Goal: Task Accomplishment & Management: Manage account settings

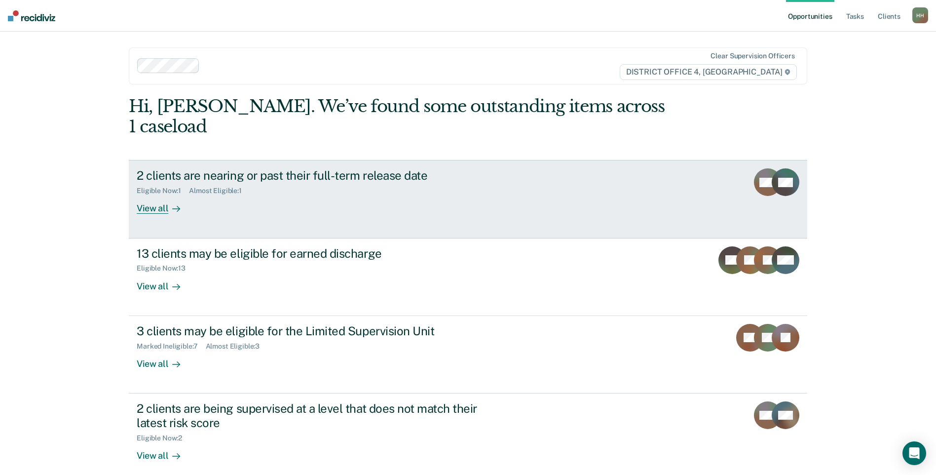
click at [447, 185] on div "2 clients are nearing or past their full-term release date Eligible Now : 1 Alm…" at bounding box center [322, 190] width 370 height 45
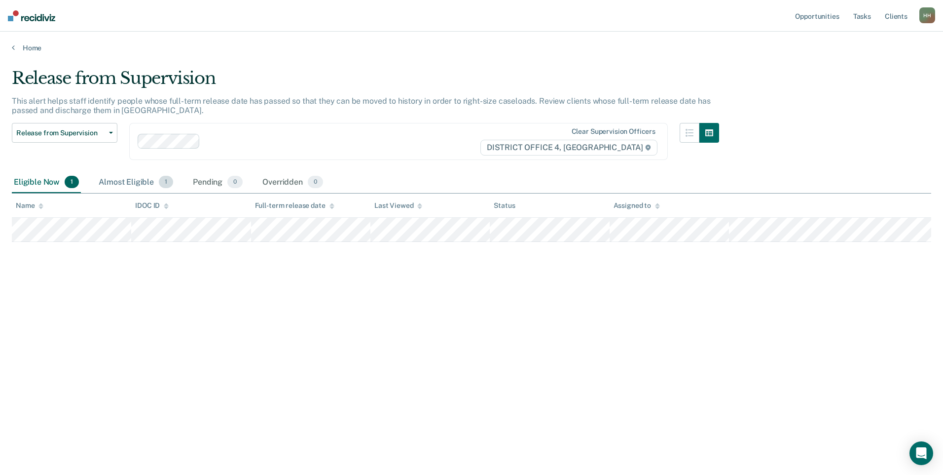
click at [111, 176] on div "Almost Eligible 1" at bounding box center [136, 183] width 78 height 22
click at [21, 47] on link "Home" at bounding box center [472, 47] width 920 height 9
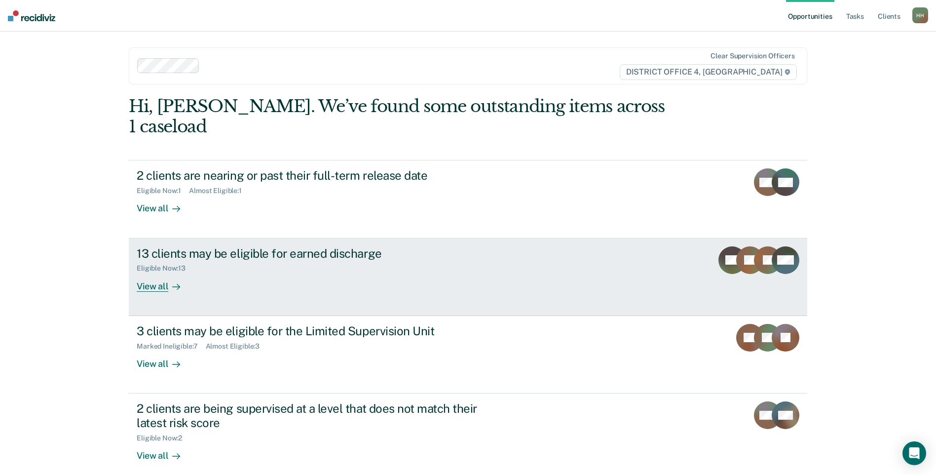
click at [263, 264] on div "13 clients may be eligible for earned discharge Eligible Now : 13 View all" at bounding box center [322, 268] width 370 height 45
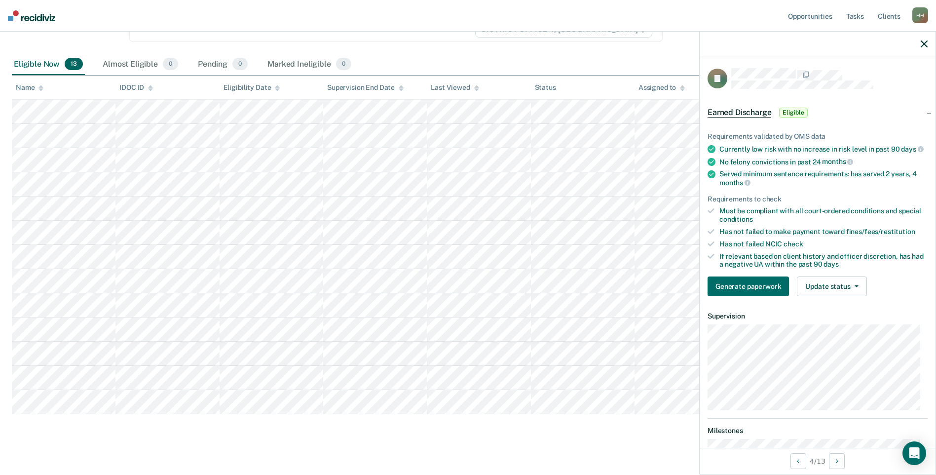
scroll to position [128, 0]
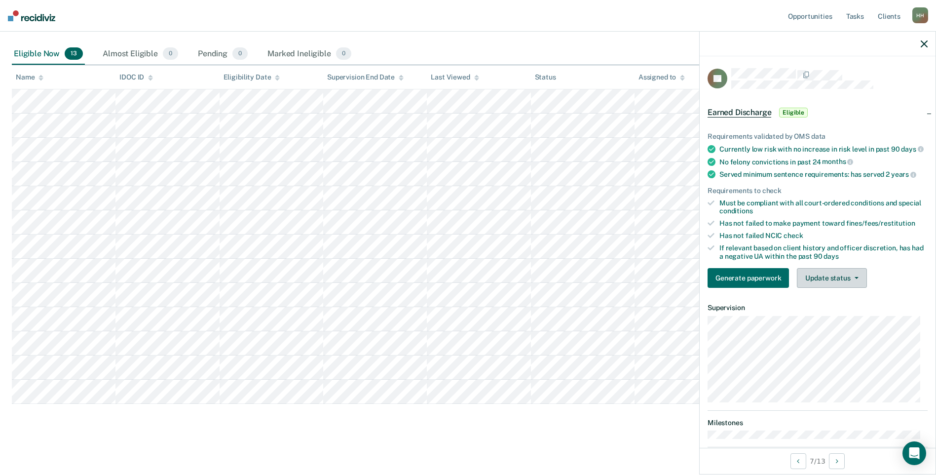
click at [814, 281] on button "Update status" at bounding box center [832, 278] width 70 height 20
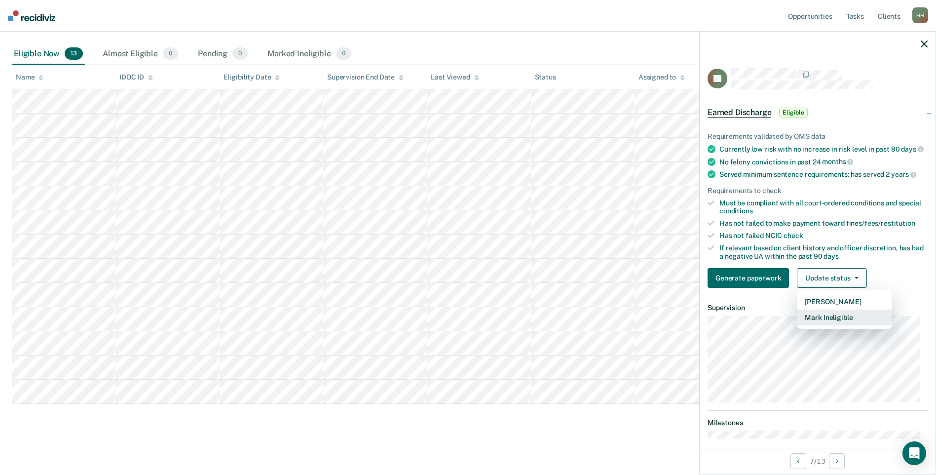
click at [826, 325] on button "Mark Ineligible" at bounding box center [844, 317] width 95 height 16
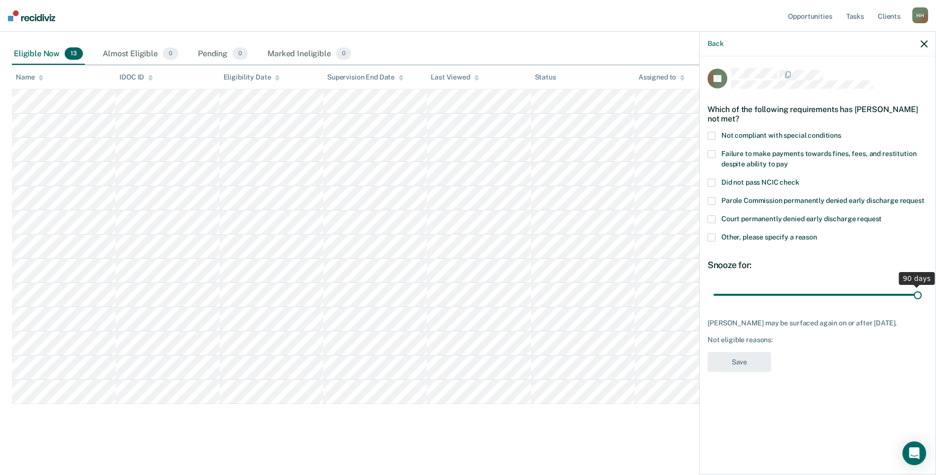
drag, startPoint x: 784, startPoint y: 294, endPoint x: 941, endPoint y: 291, distance: 157.9
type input "90"
click at [922, 291] on input "range" at bounding box center [817, 294] width 208 height 17
click at [712, 155] on span at bounding box center [712, 154] width 8 height 8
click at [788, 160] on input "Failure to make payments towards fines, fees, and restitution despite ability t…" at bounding box center [788, 160] width 0 height 0
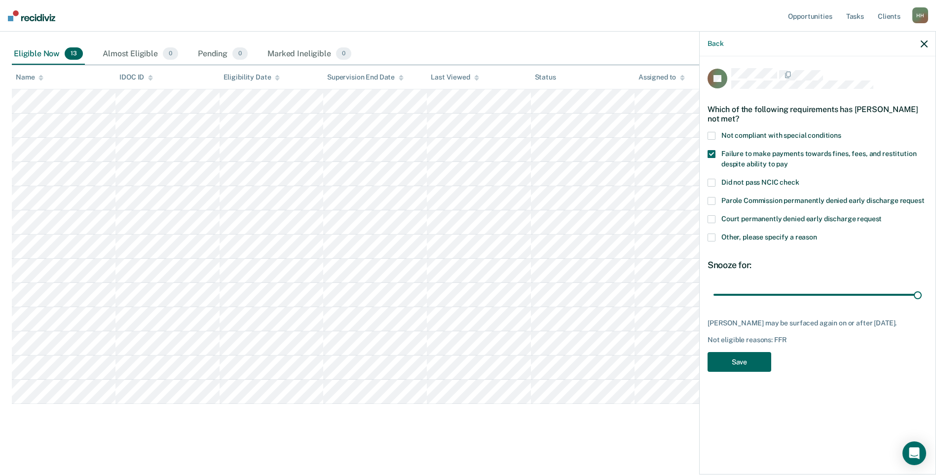
click at [743, 359] on button "Save" at bounding box center [740, 362] width 64 height 20
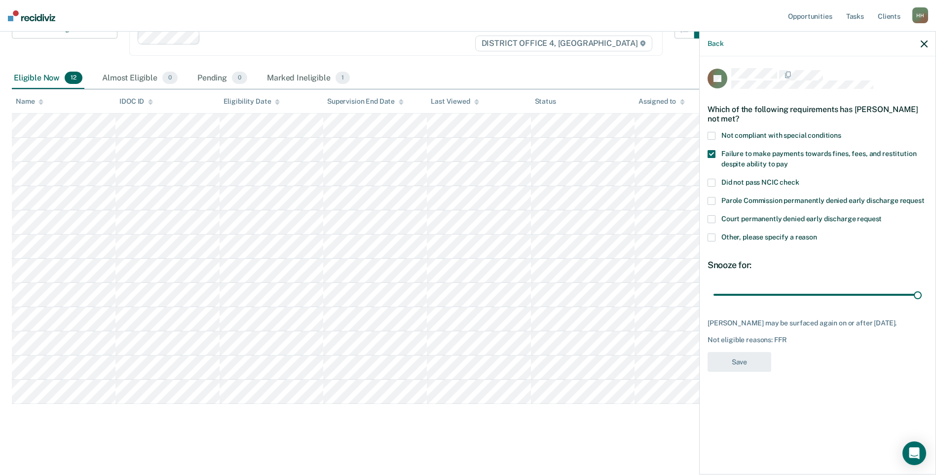
scroll to position [104, 0]
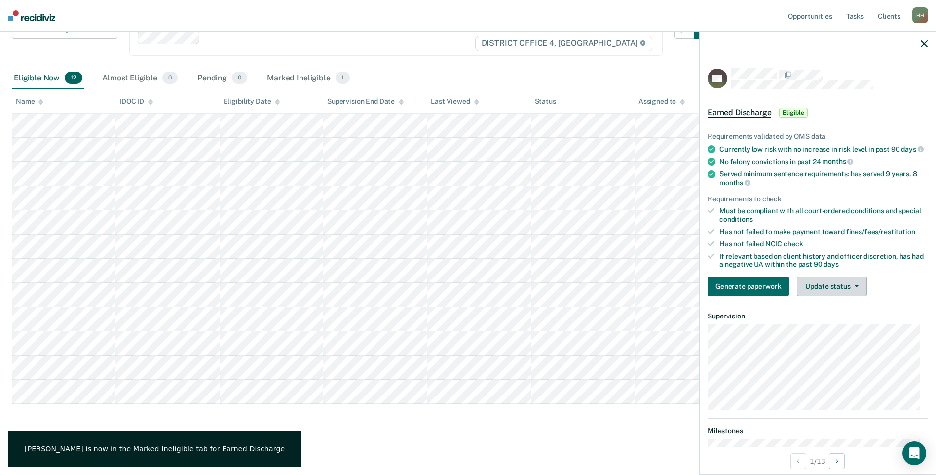
click at [829, 294] on button "Update status" at bounding box center [832, 286] width 70 height 20
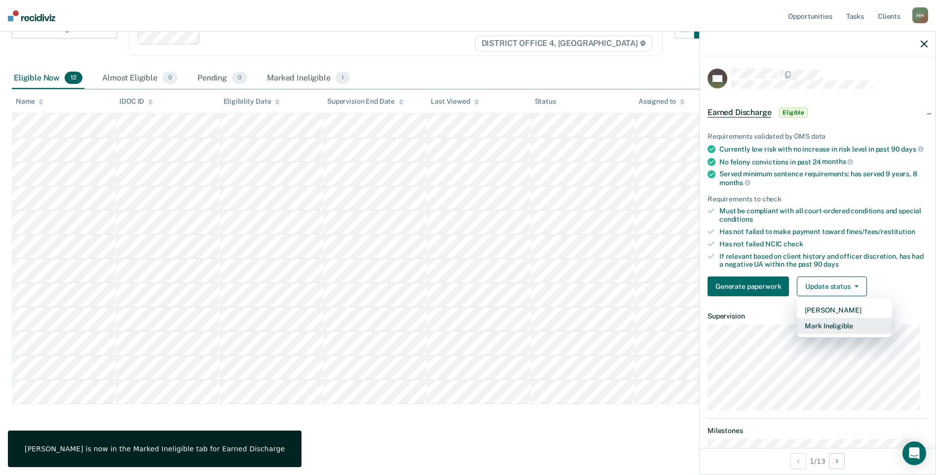
click at [828, 334] on button "Mark Ineligible" at bounding box center [844, 326] width 95 height 16
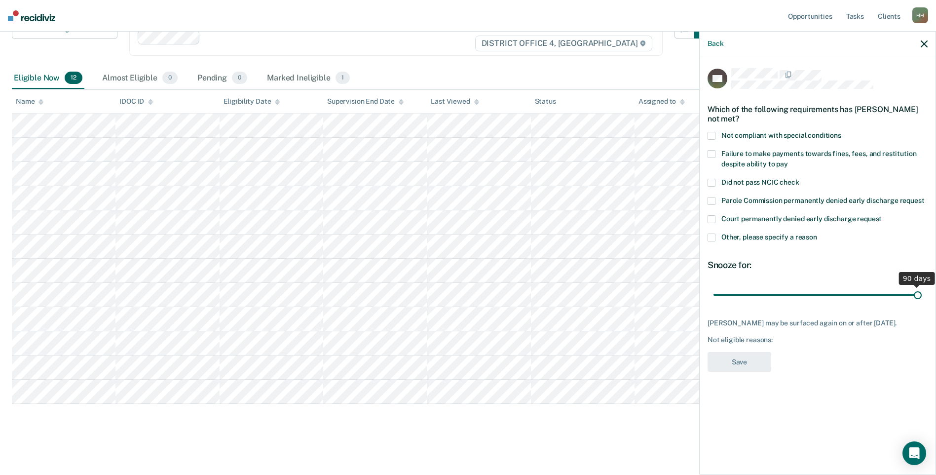
drag, startPoint x: 784, startPoint y: 294, endPoint x: 937, endPoint y: 304, distance: 153.3
type input "90"
click at [922, 303] on input "range" at bounding box center [817, 294] width 208 height 17
click at [737, 160] on span "Failure to make payments towards fines, fees, and restitution despite ability t…" at bounding box center [818, 159] width 195 height 18
click at [788, 160] on input "Failure to make payments towards fines, fees, and restitution despite ability t…" at bounding box center [788, 160] width 0 height 0
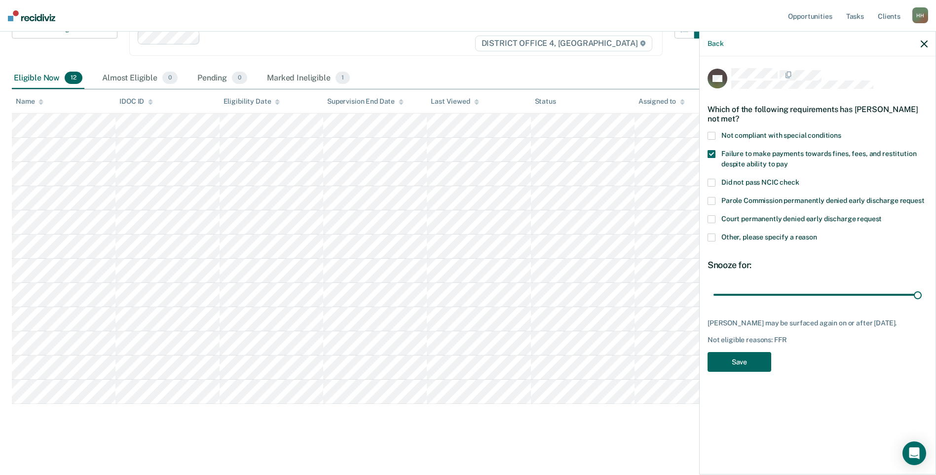
click at [742, 365] on button "Save" at bounding box center [740, 362] width 64 height 20
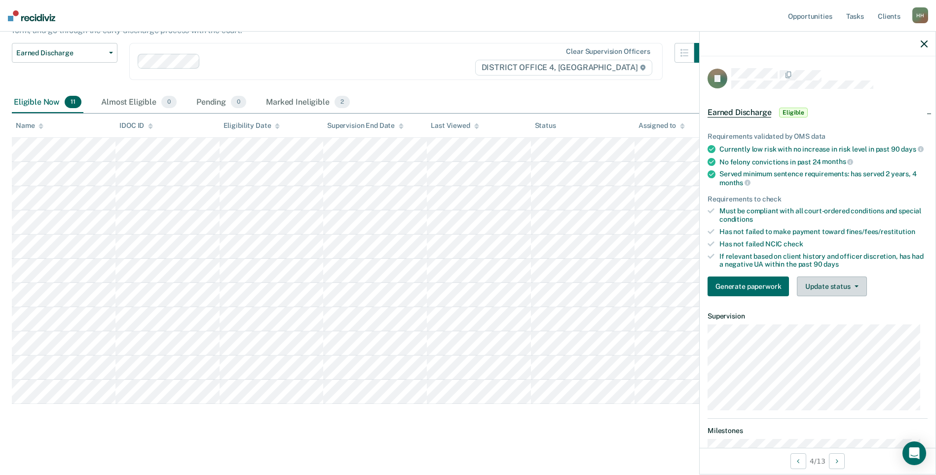
click at [833, 292] on button "Update status" at bounding box center [832, 286] width 70 height 20
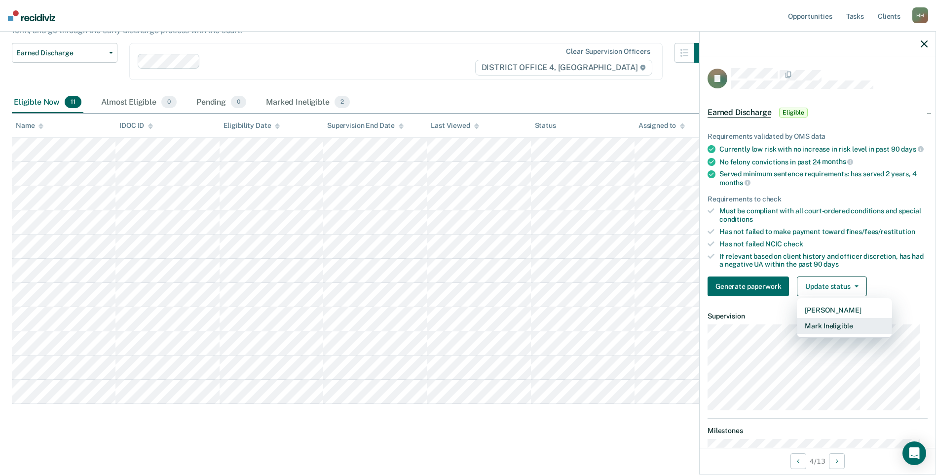
click at [842, 334] on button "Mark Ineligible" at bounding box center [844, 326] width 95 height 16
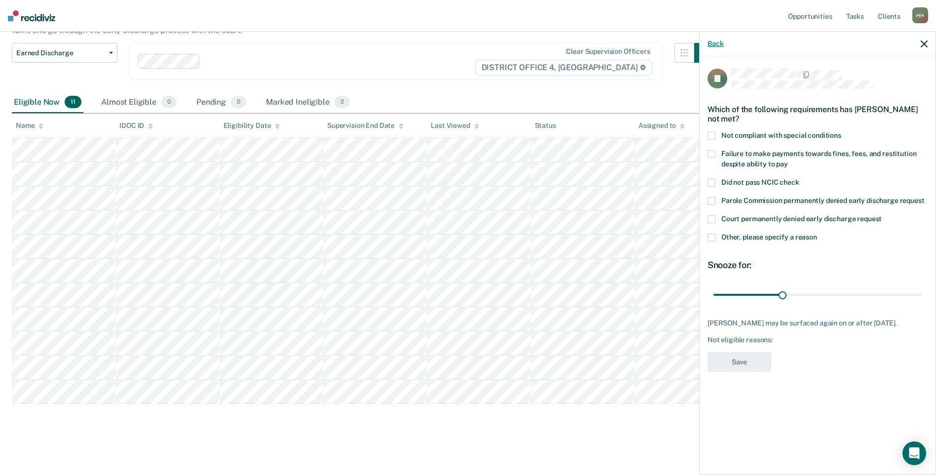
click at [713, 43] on button "Back" at bounding box center [716, 43] width 16 height 8
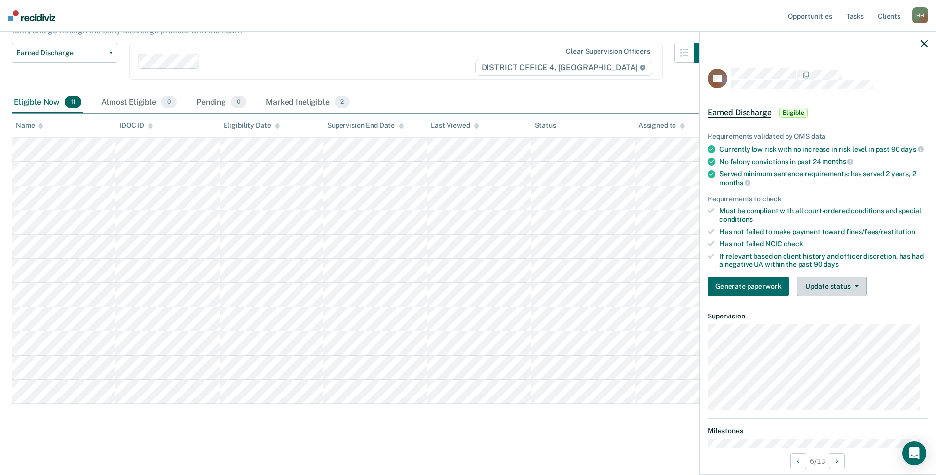
click at [831, 293] on button "Update status" at bounding box center [832, 286] width 70 height 20
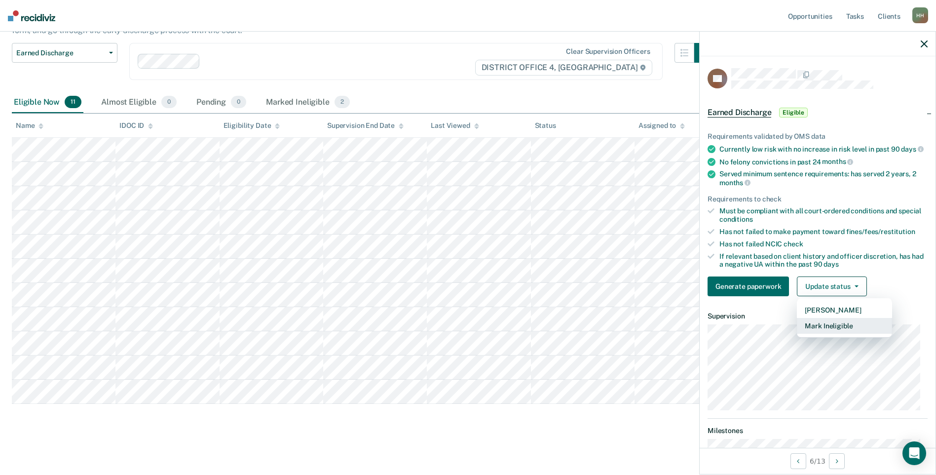
click at [819, 334] on button "Mark Ineligible" at bounding box center [844, 326] width 95 height 16
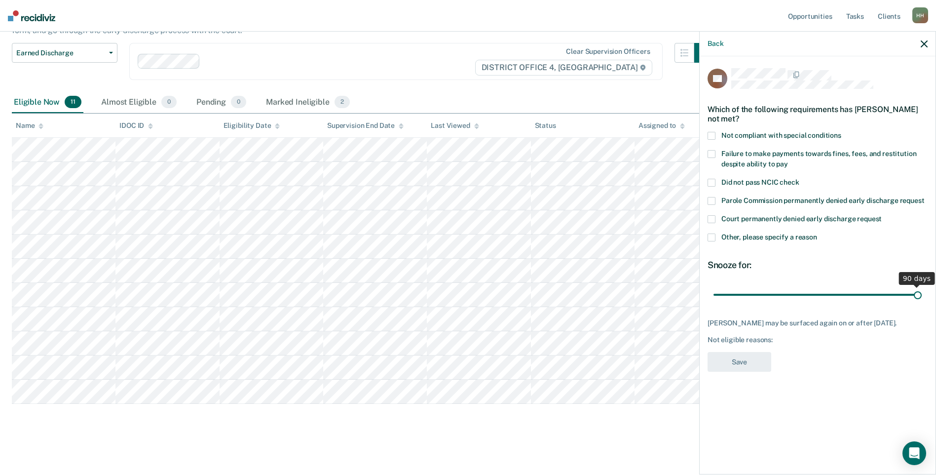
drag, startPoint x: 782, startPoint y: 292, endPoint x: 945, endPoint y: 310, distance: 163.8
type input "90"
click at [922, 303] on input "range" at bounding box center [817, 294] width 208 height 17
click at [726, 150] on span "Failure to make payments towards fines, fees, and restitution despite ability t…" at bounding box center [818, 159] width 195 height 18
click at [788, 160] on input "Failure to make payments towards fines, fees, and restitution despite ability t…" at bounding box center [788, 160] width 0 height 0
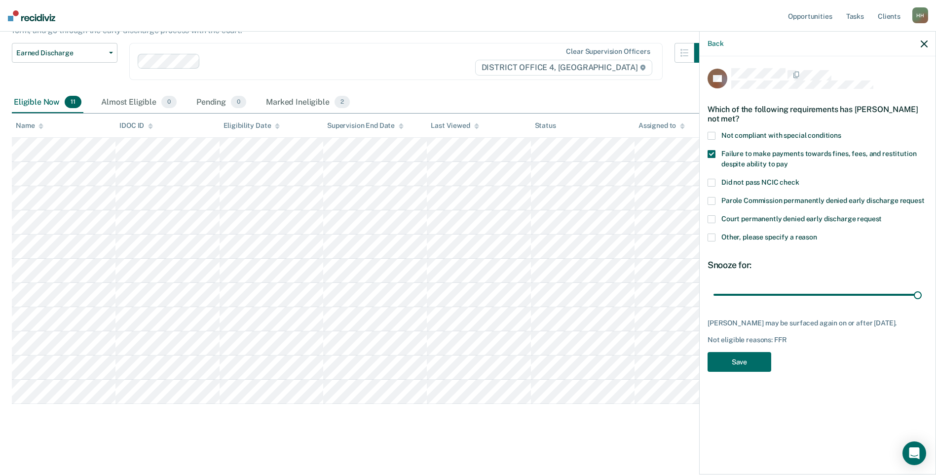
click at [728, 134] on span "Not compliant with special conditions" at bounding box center [781, 135] width 120 height 8
click at [841, 132] on input "Not compliant with special conditions" at bounding box center [841, 132] width 0 height 0
click at [737, 357] on button "Save" at bounding box center [740, 362] width 64 height 20
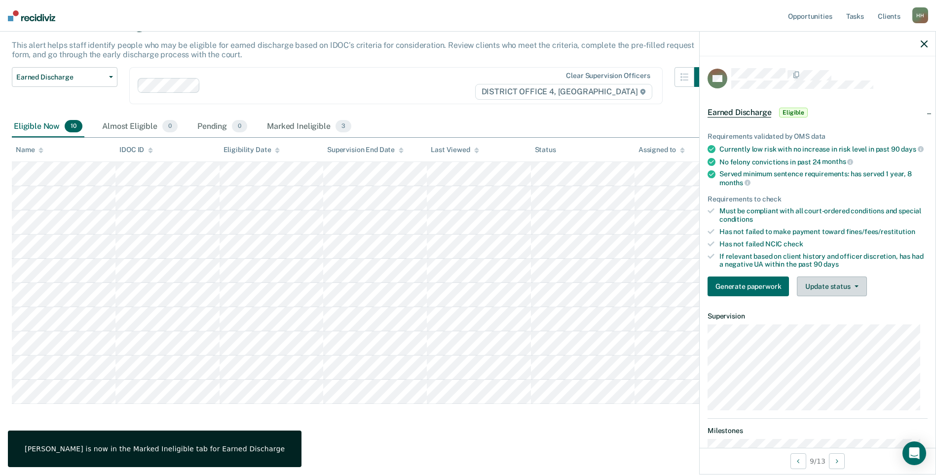
click at [855, 287] on icon "button" at bounding box center [857, 286] width 4 height 2
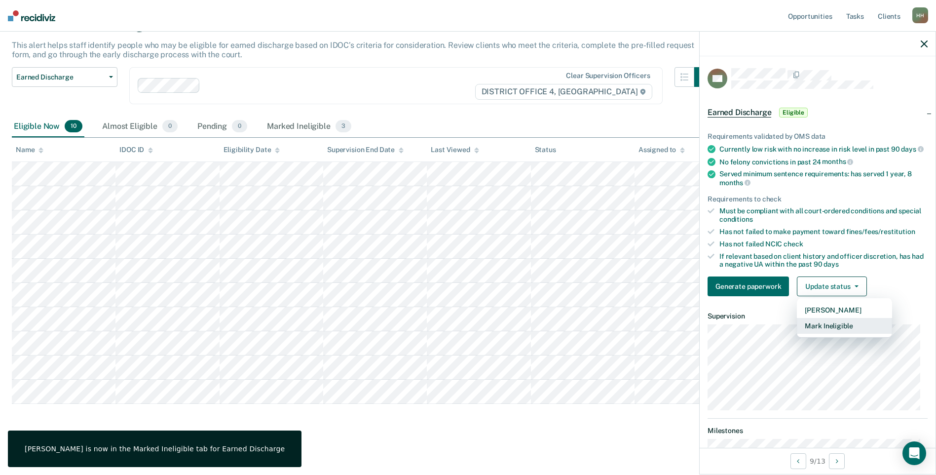
click at [837, 334] on button "Mark Ineligible" at bounding box center [844, 326] width 95 height 16
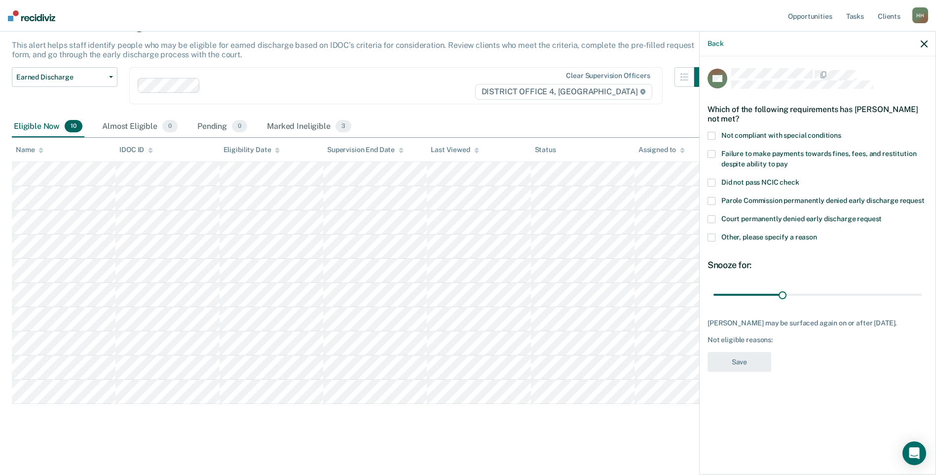
click at [737, 220] on span "Court permanently denied early discharge request" at bounding box center [801, 219] width 160 height 8
click at [882, 215] on input "Court permanently denied early discharge request" at bounding box center [882, 215] width 0 height 0
click at [737, 220] on span "Court permanently denied early discharge request" at bounding box center [801, 219] width 160 height 8
click at [882, 215] on input "Court permanently denied early discharge request" at bounding box center [882, 215] width 0 height 0
click at [729, 155] on span "Failure to make payments towards fines, fees, and restitution despite ability t…" at bounding box center [818, 159] width 195 height 18
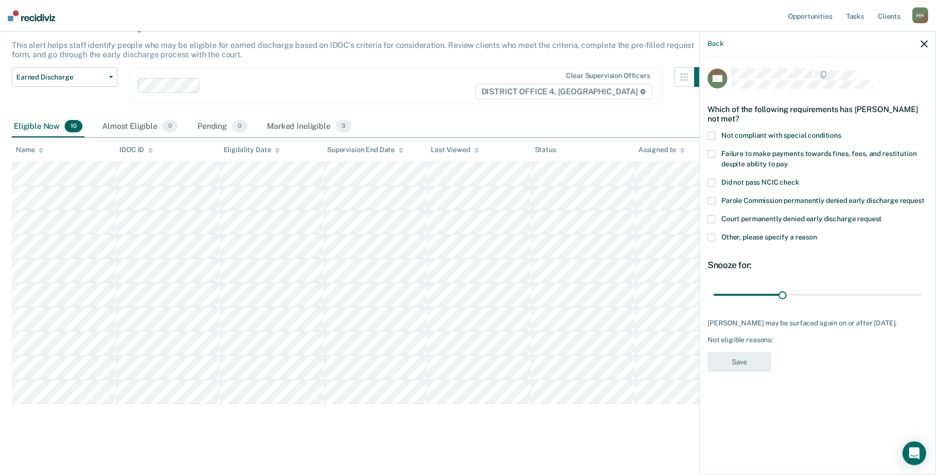
click at [788, 160] on input "Failure to make payments towards fines, fees, and restitution despite ability t…" at bounding box center [788, 160] width 0 height 0
click at [725, 133] on span "Not compliant with special conditions" at bounding box center [781, 135] width 120 height 8
click at [841, 132] on input "Not compliant with special conditions" at bounding box center [841, 132] width 0 height 0
drag, startPoint x: 783, startPoint y: 294, endPoint x: 945, endPoint y: 298, distance: 162.4
type input "90"
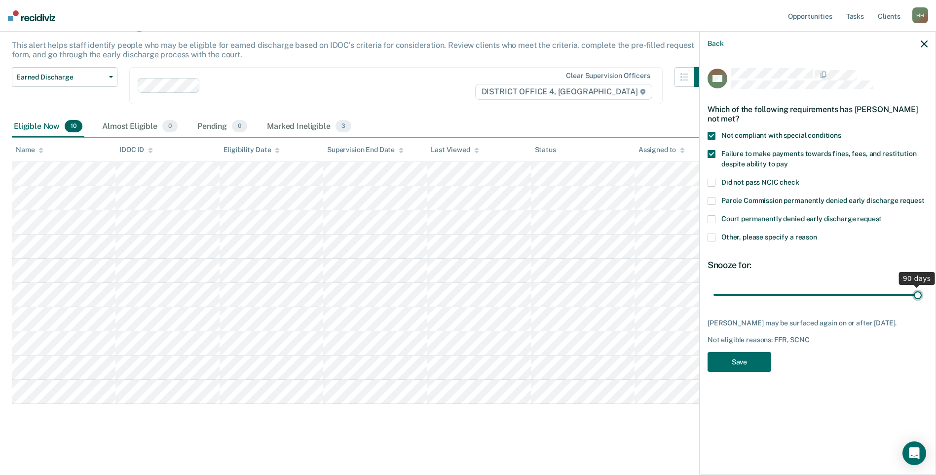
click at [922, 298] on input "range" at bounding box center [817, 294] width 208 height 17
click at [760, 367] on button "Save" at bounding box center [740, 362] width 64 height 20
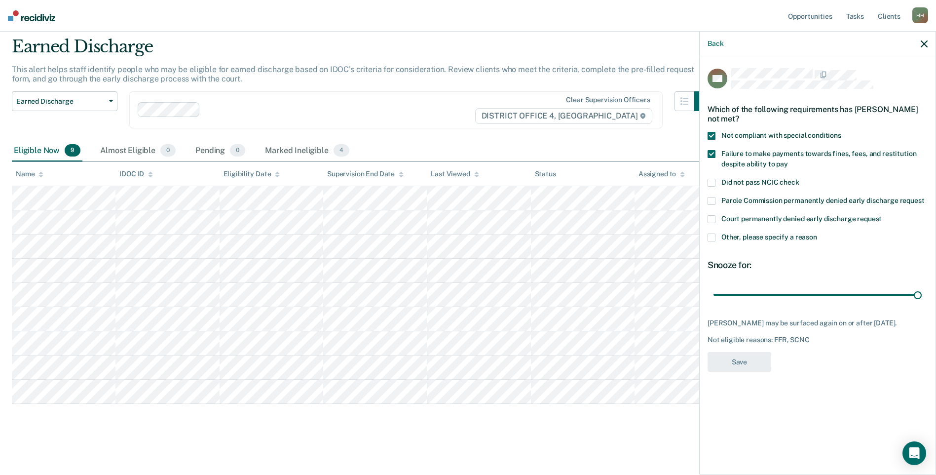
scroll to position [32, 0]
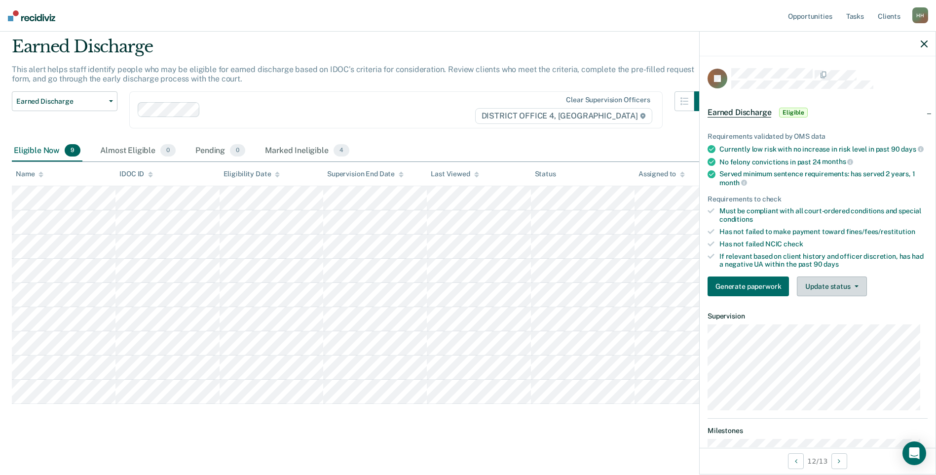
click at [828, 291] on button "Update status" at bounding box center [832, 286] width 70 height 20
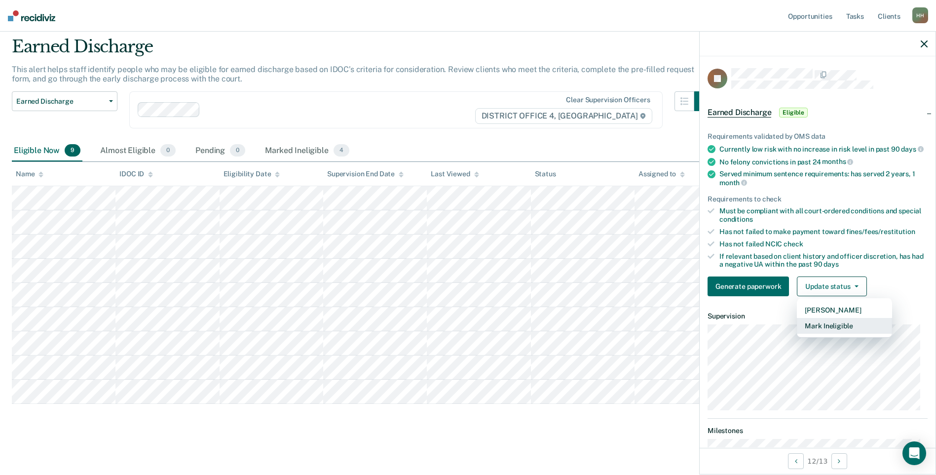
click at [831, 334] on button "Mark Ineligible" at bounding box center [844, 326] width 95 height 16
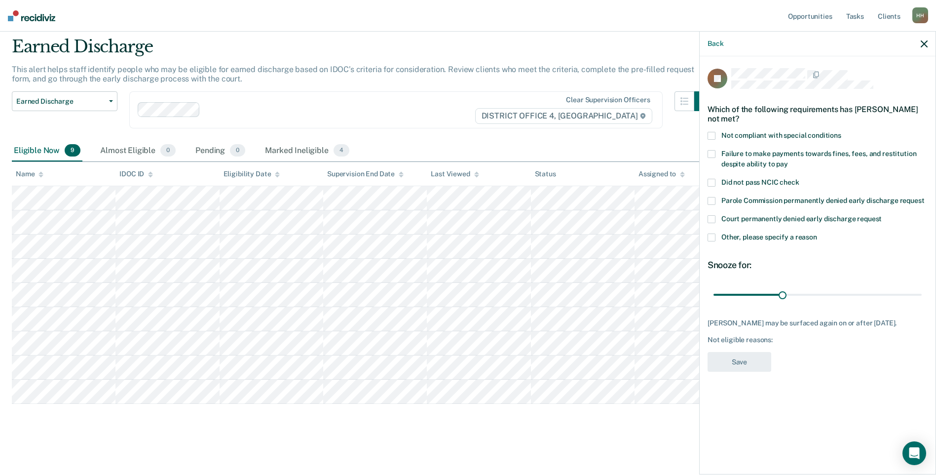
click at [739, 234] on span "Other, please specify a reason" at bounding box center [769, 237] width 96 height 8
click at [817, 233] on input "Other, please specify a reason" at bounding box center [817, 233] width 0 height 0
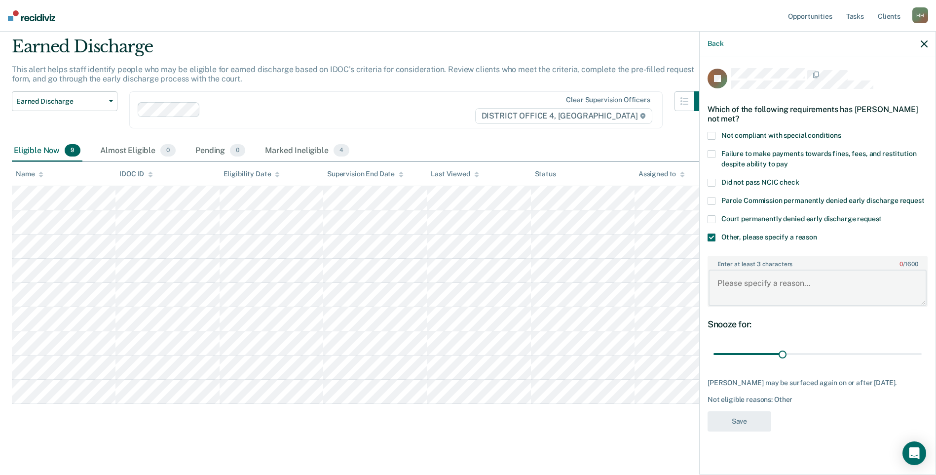
click at [756, 288] on textarea "Enter at least 3 characters 0 / 1600" at bounding box center [818, 287] width 218 height 37
click at [756, 287] on textarea "reinstated following a PV" at bounding box center [818, 287] width 218 height 37
type textarea "reinstated [DATE], following a PV"
drag, startPoint x: 783, startPoint y: 354, endPoint x: 945, endPoint y: 348, distance: 162.4
type input "90"
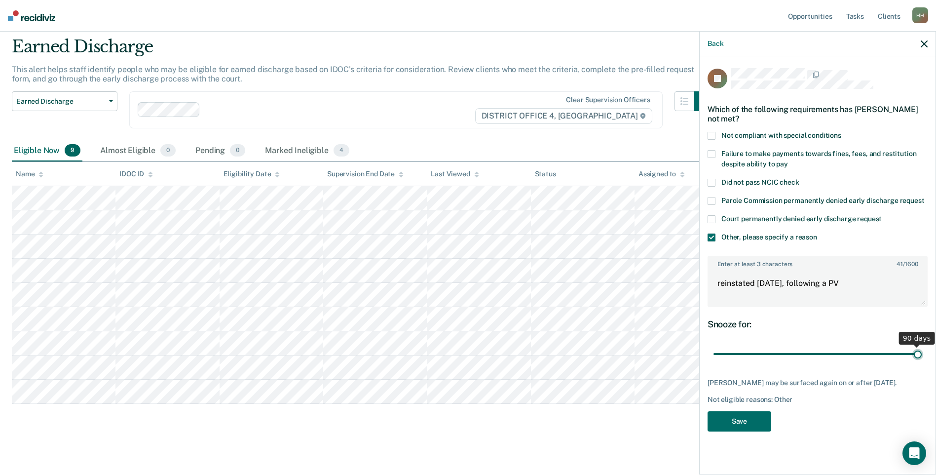
click at [922, 348] on input "range" at bounding box center [817, 353] width 208 height 17
click at [880, 282] on textarea "reinstated [DATE], following a PV" at bounding box center [818, 287] width 218 height 37
type textarea "reinstated [DATE], following a PV for driving"
click at [757, 431] on button "Save" at bounding box center [740, 421] width 64 height 20
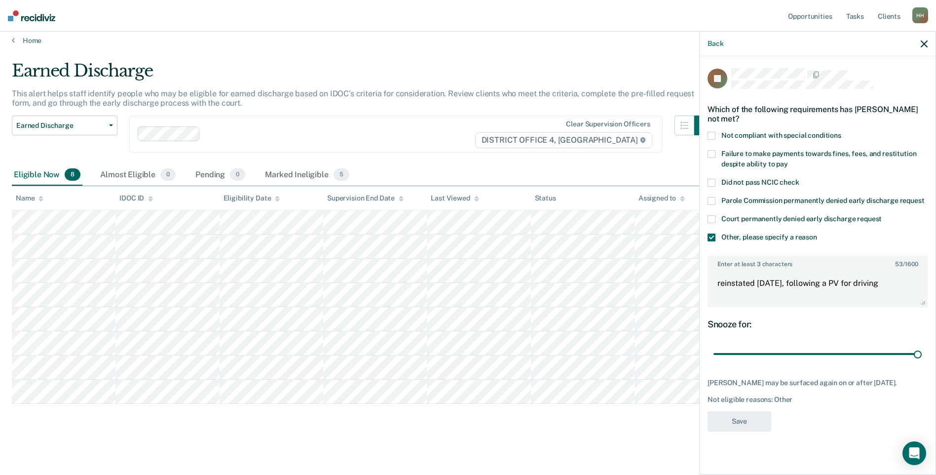
scroll to position [7, 0]
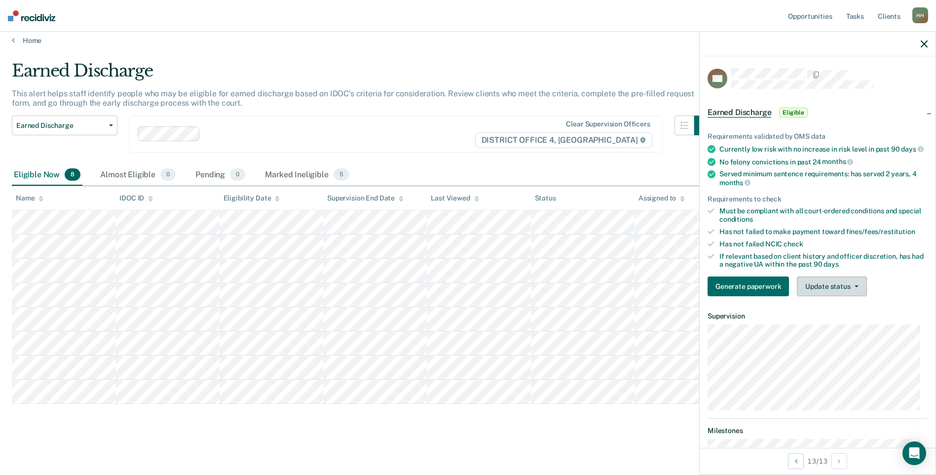
click at [827, 295] on button "Update status" at bounding box center [832, 286] width 70 height 20
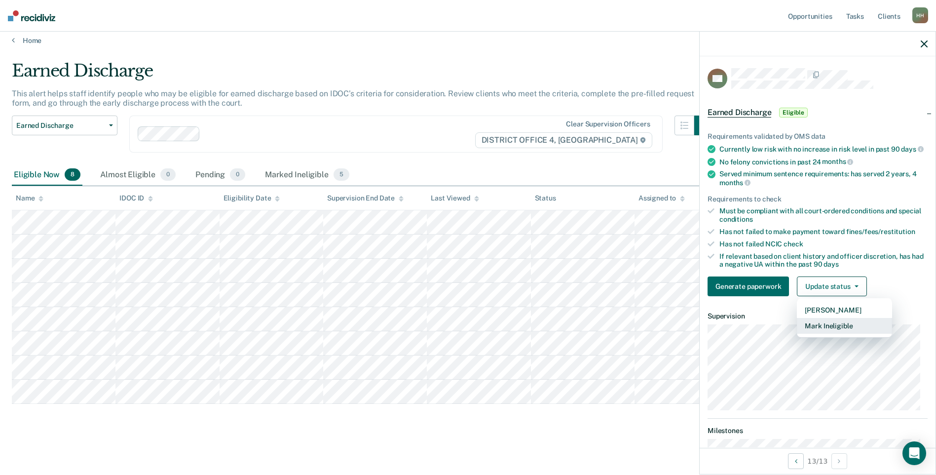
click at [838, 332] on button "Mark Ineligible" at bounding box center [844, 326] width 95 height 16
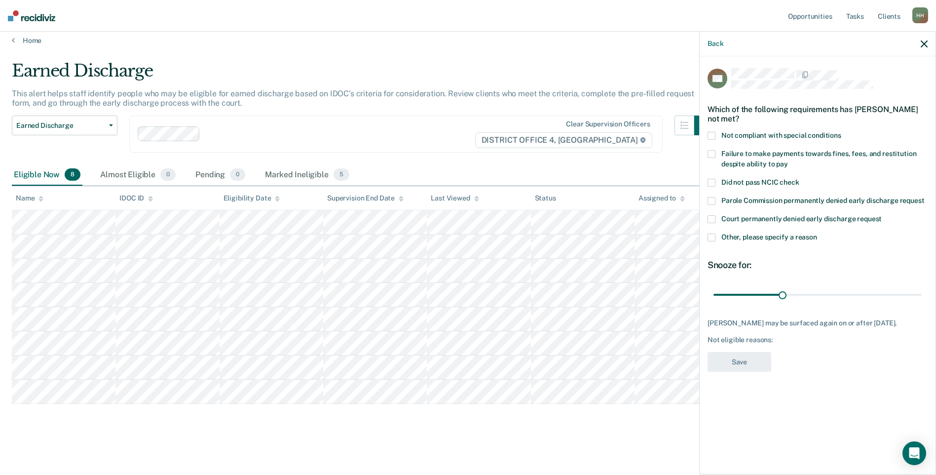
click at [737, 236] on span "Other, please specify a reason" at bounding box center [769, 237] width 96 height 8
click at [817, 233] on input "Other, please specify a reason" at bounding box center [817, 233] width 0 height 0
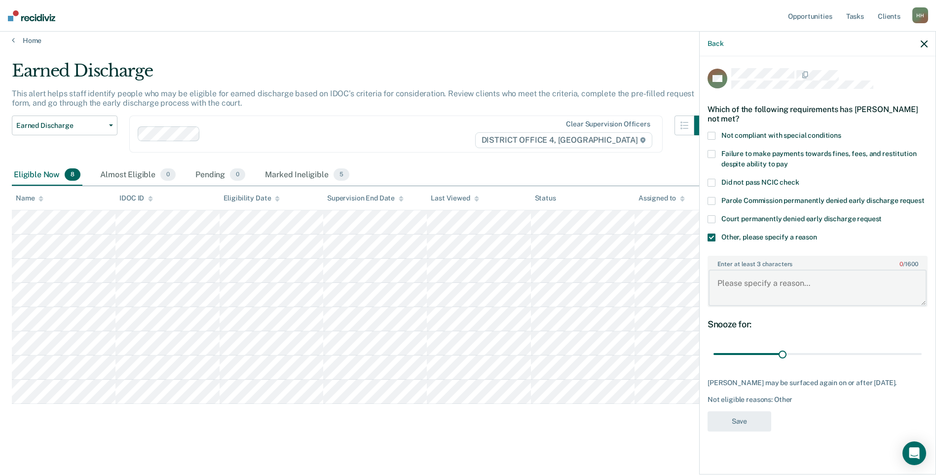
click at [744, 286] on textarea "Enter at least 3 characters 0 / 1600" at bounding box center [818, 287] width 218 height 37
type textarea "Reinstated [DATE] following a PV"
drag, startPoint x: 782, startPoint y: 353, endPoint x: 936, endPoint y: 362, distance: 153.7
type input "90"
click at [922, 362] on input "range" at bounding box center [817, 353] width 208 height 17
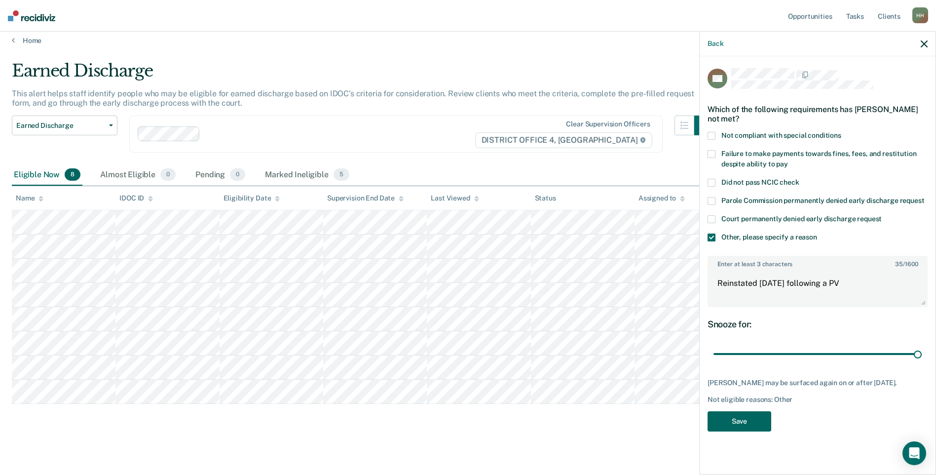
click at [730, 423] on button "Save" at bounding box center [740, 421] width 64 height 20
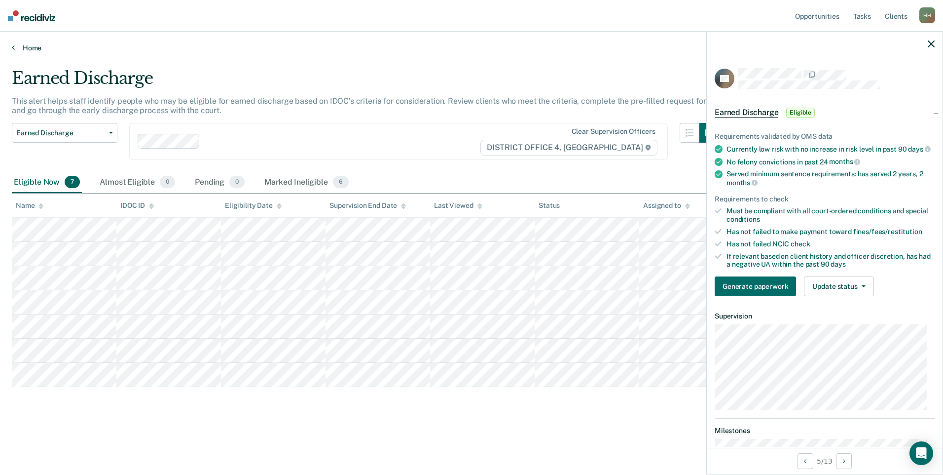
click at [28, 48] on link "Home" at bounding box center [472, 47] width 920 height 9
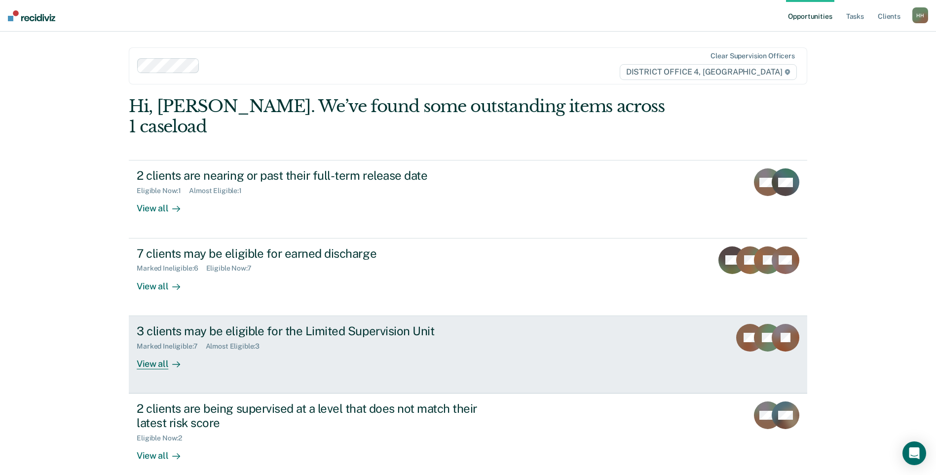
click at [258, 342] on div "Almost Eligible : 3" at bounding box center [237, 346] width 62 height 8
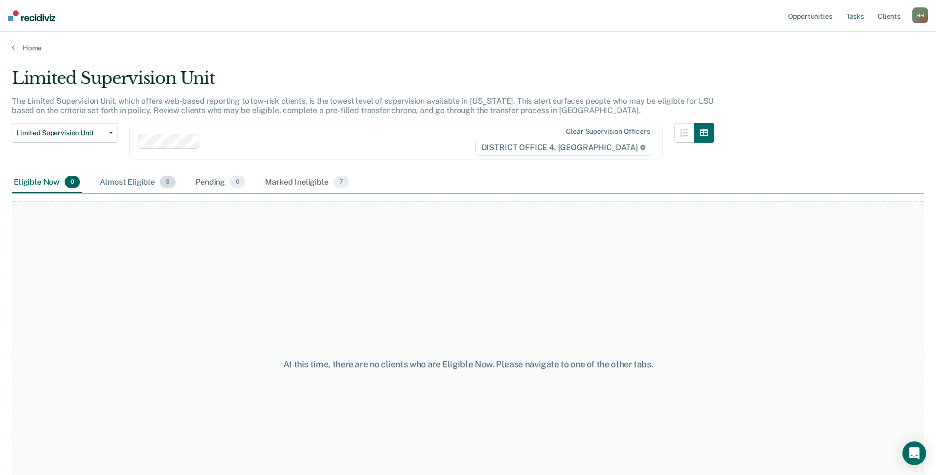
click at [141, 178] on div "Almost Eligible 3" at bounding box center [138, 183] width 80 height 22
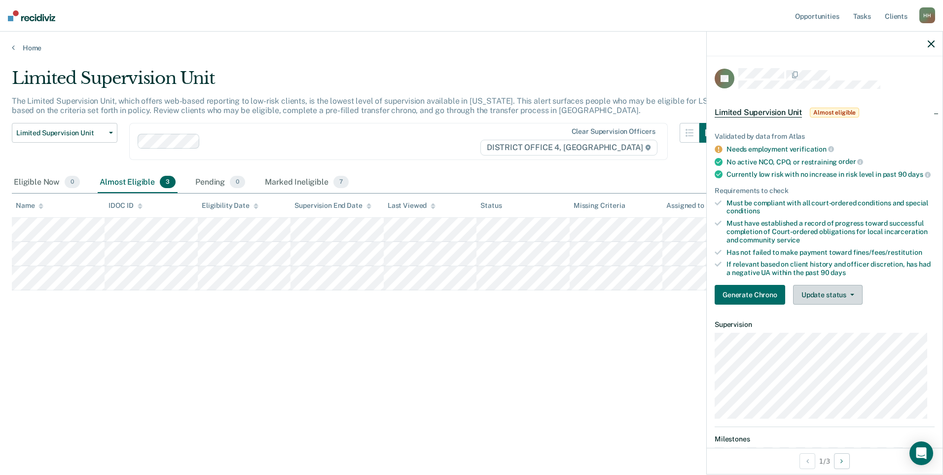
click at [810, 304] on button "Update status" at bounding box center [828, 295] width 70 height 20
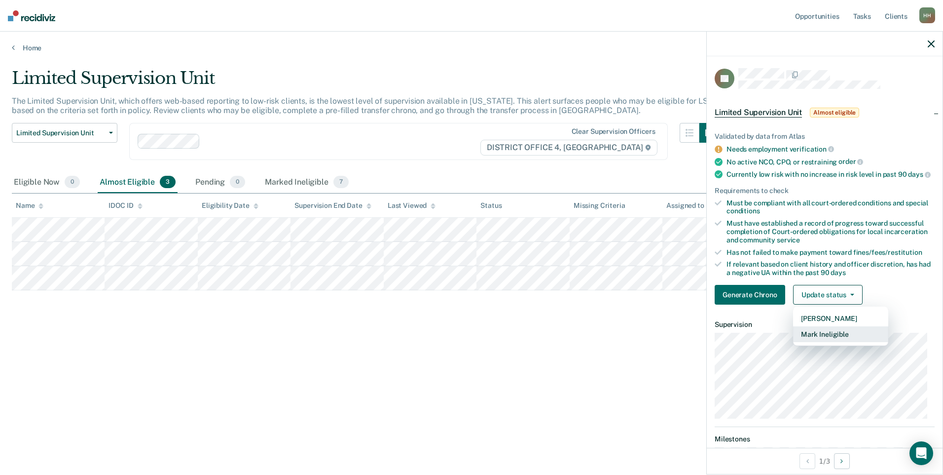
click at [820, 342] on button "Mark Ineligible" at bounding box center [840, 334] width 95 height 16
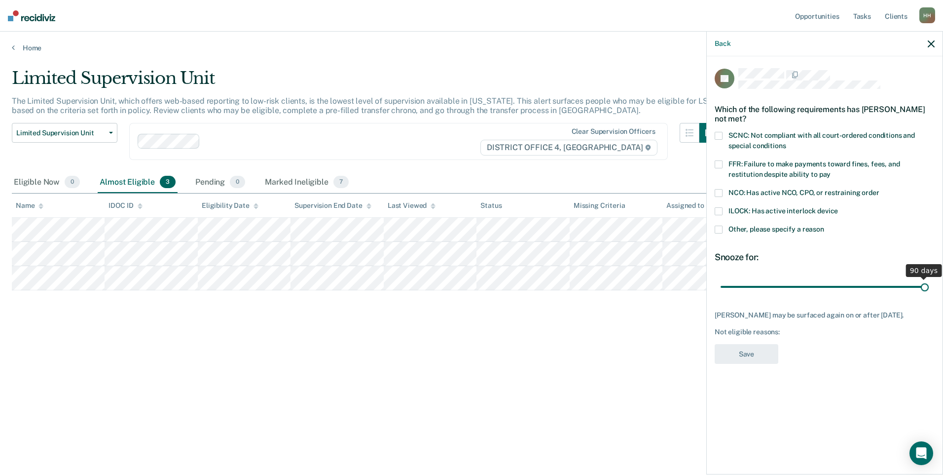
drag, startPoint x: 789, startPoint y: 287, endPoint x: 945, endPoint y: 291, distance: 156.0
type input "90"
click at [929, 291] on input "range" at bounding box center [825, 286] width 208 height 17
click at [756, 173] on span "FFR: Failure to make payments toward fines, fees, and restitution despite abili…" at bounding box center [815, 169] width 172 height 18
click at [831, 171] on input "FFR: Failure to make payments toward fines, fees, and restitution despite abili…" at bounding box center [831, 171] width 0 height 0
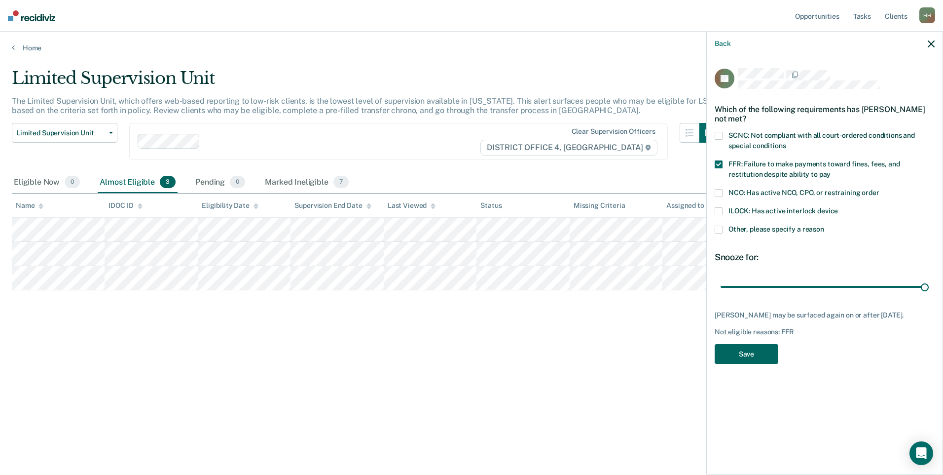
click at [736, 350] on button "Save" at bounding box center [747, 354] width 64 height 20
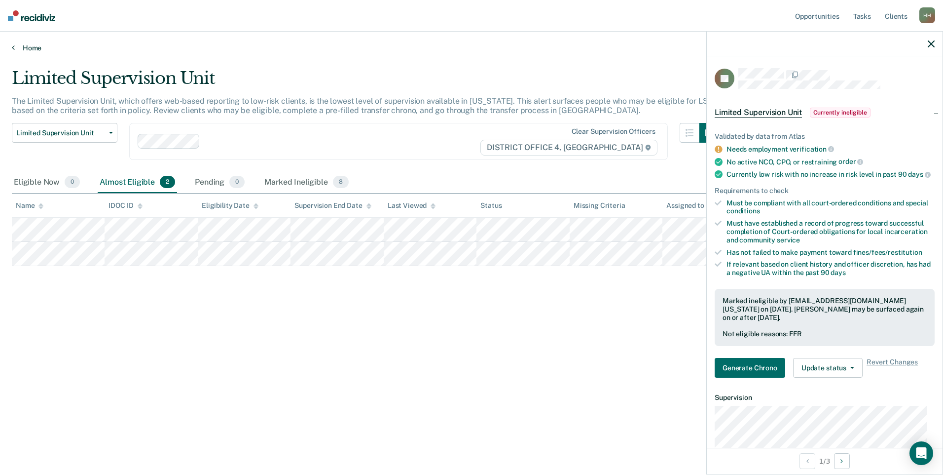
click at [28, 48] on link "Home" at bounding box center [472, 47] width 920 height 9
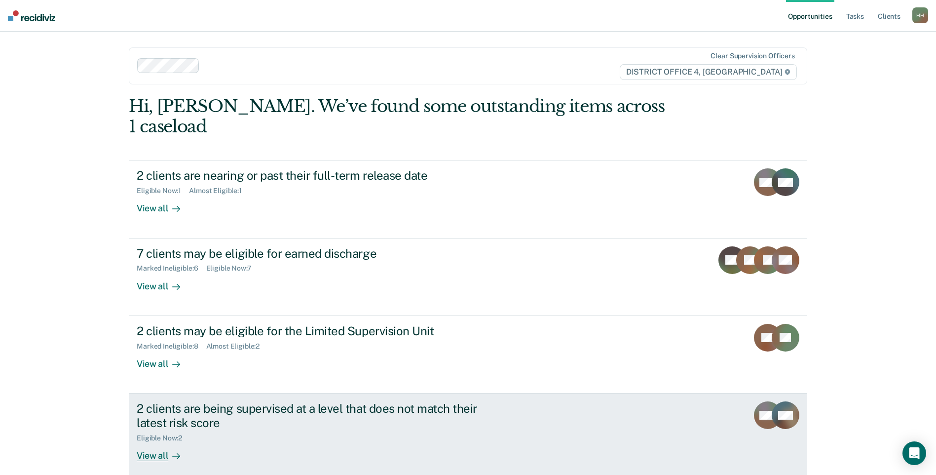
click at [314, 423] on div "2 clients are being supervised at a level that does not match their latest risk…" at bounding box center [322, 431] width 370 height 60
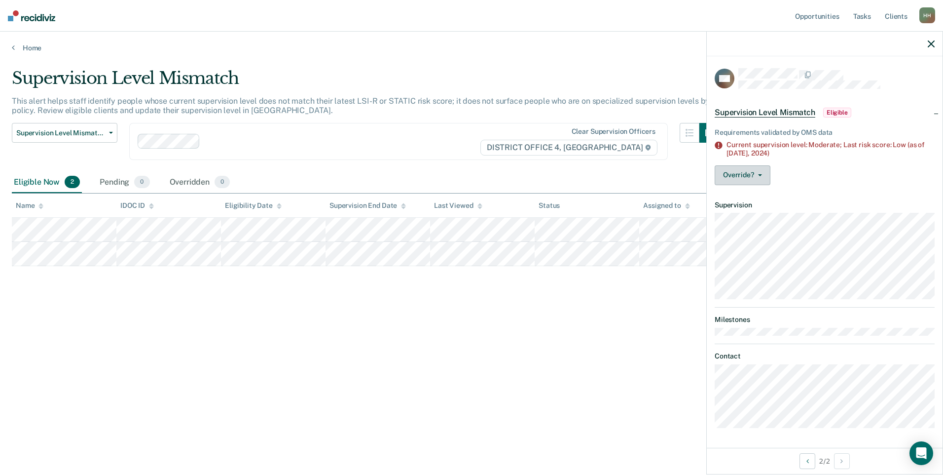
click at [763, 179] on button "Override?" at bounding box center [743, 175] width 56 height 20
click at [890, 198] on article "WB Supervision Level Mismatch Eligible Requirements validated by OMS data Curre…" at bounding box center [825, 248] width 220 height 360
click at [37, 46] on link "Home" at bounding box center [472, 47] width 920 height 9
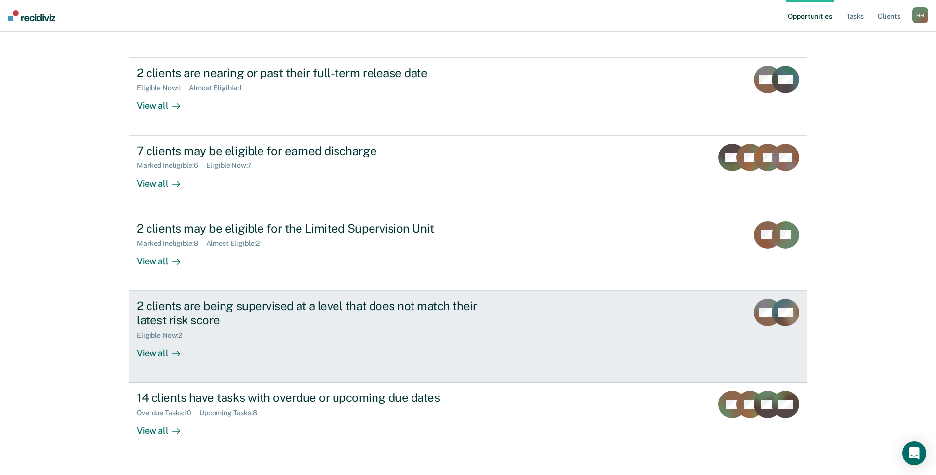
scroll to position [107, 0]
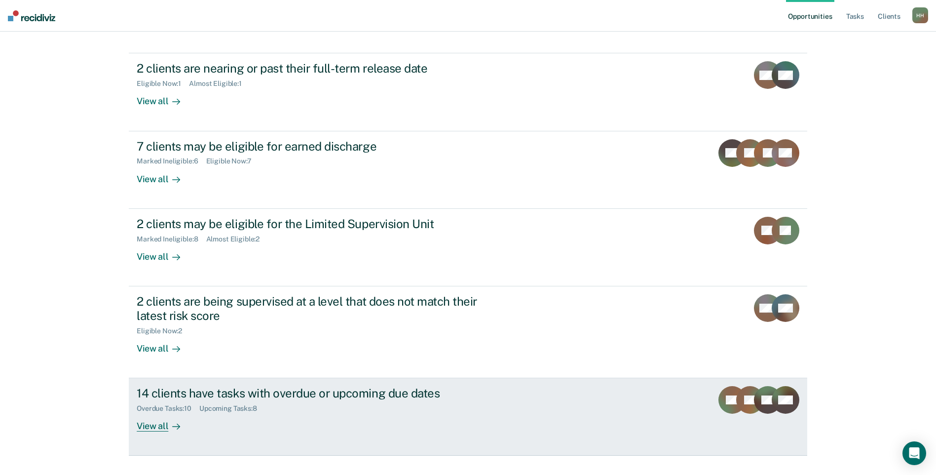
click at [378, 399] on div "14 clients have tasks with overdue or upcoming due dates Overdue Tasks : 10 Upc…" at bounding box center [322, 408] width 370 height 45
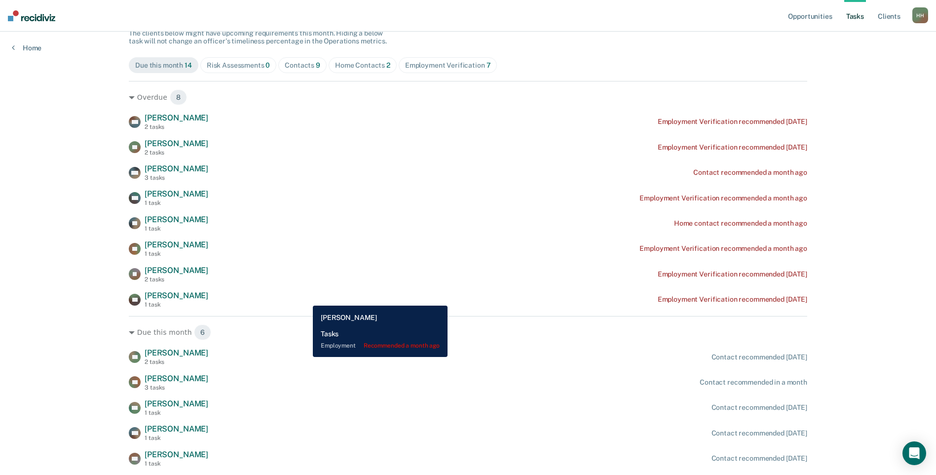
scroll to position [4, 0]
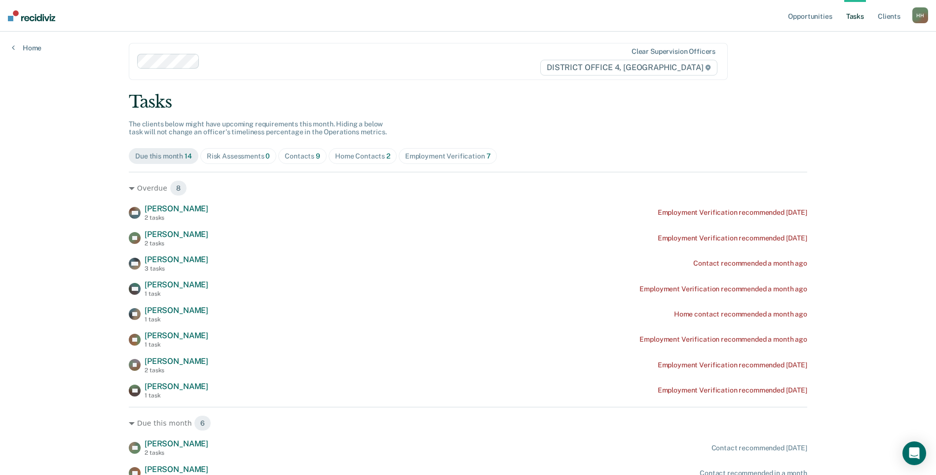
click at [378, 155] on div "Home Contacts 2" at bounding box center [362, 156] width 55 height 8
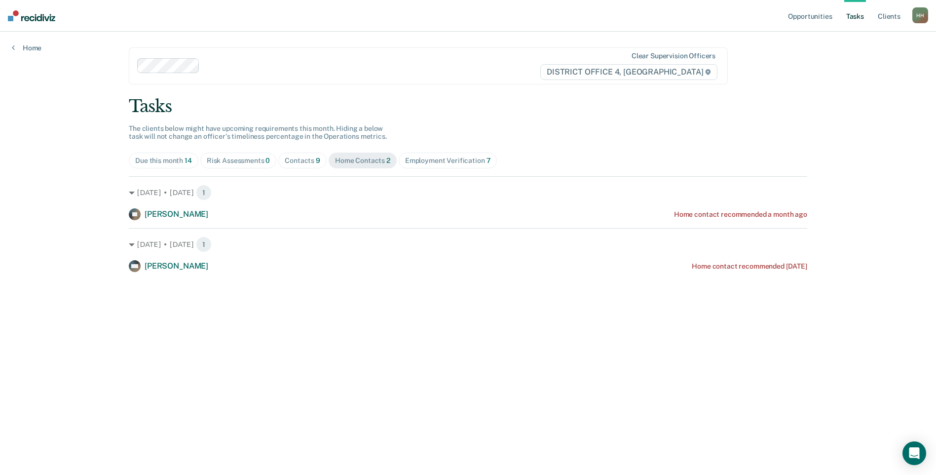
scroll to position [0, 0]
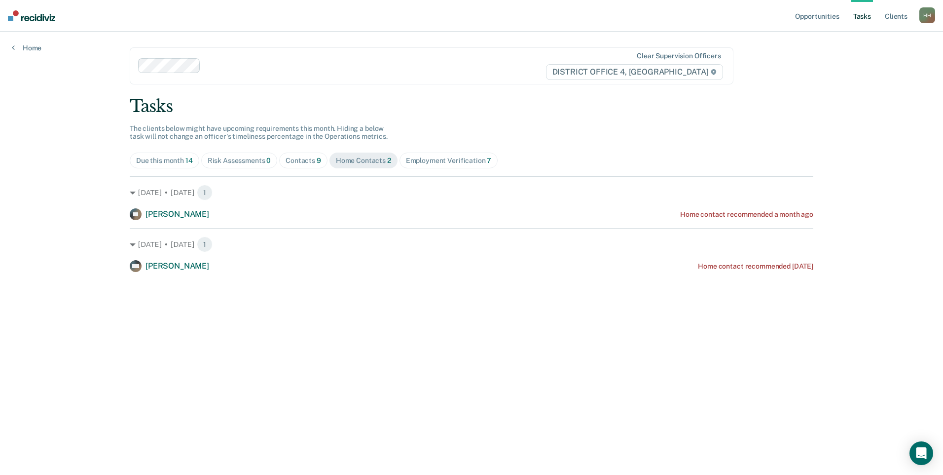
click at [34, 20] on img at bounding box center [31, 15] width 47 height 11
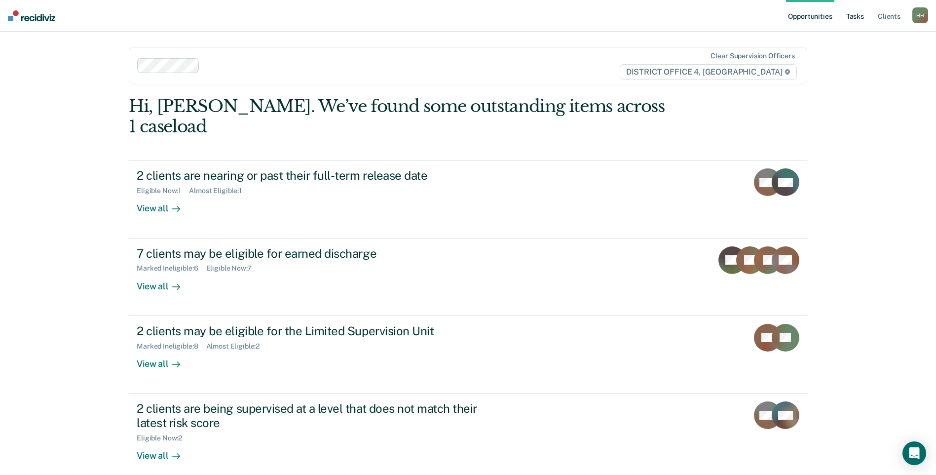
click at [854, 17] on link "Tasks" at bounding box center [855, 16] width 22 height 32
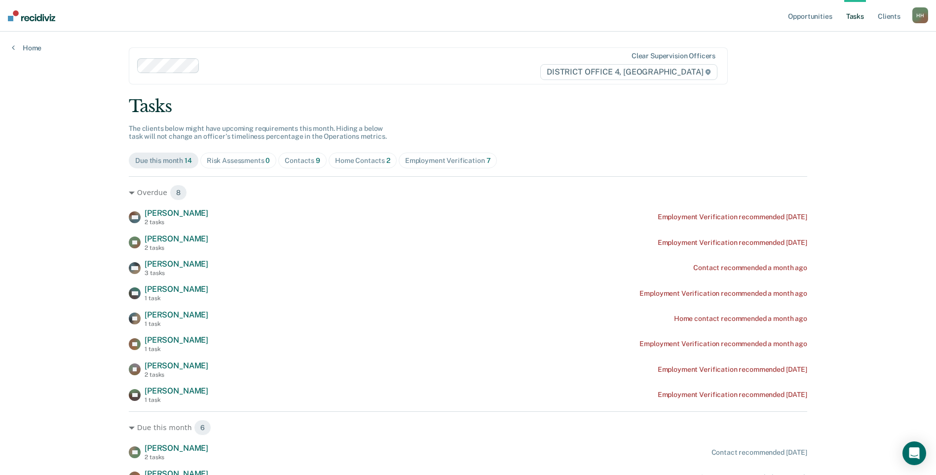
click at [299, 158] on div "Contacts 9" at bounding box center [303, 160] width 36 height 8
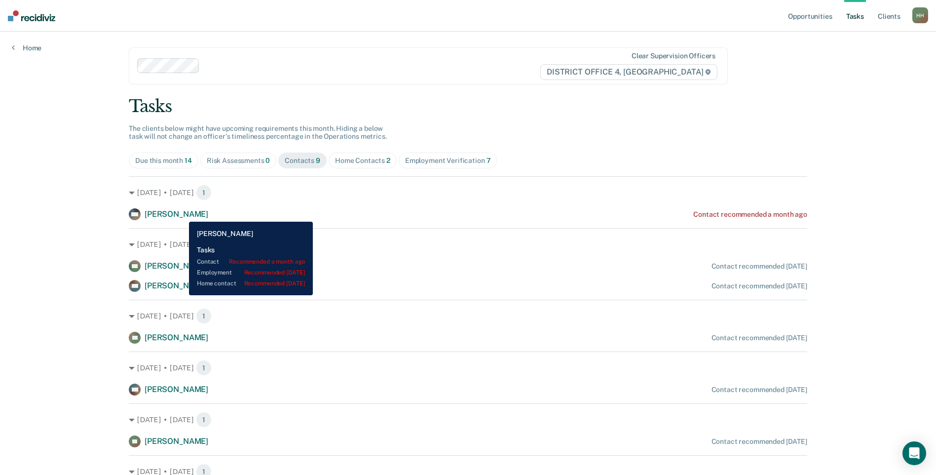
click at [182, 214] on span "Melissa Heinecke" at bounding box center [177, 213] width 64 height 9
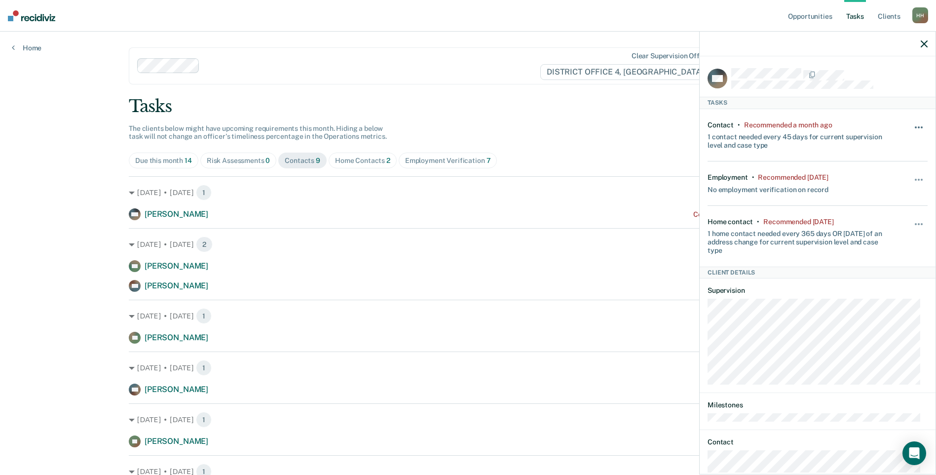
click at [911, 128] on button "button" at bounding box center [919, 132] width 17 height 16
click at [881, 193] on button "30 days" at bounding box center [892, 190] width 71 height 16
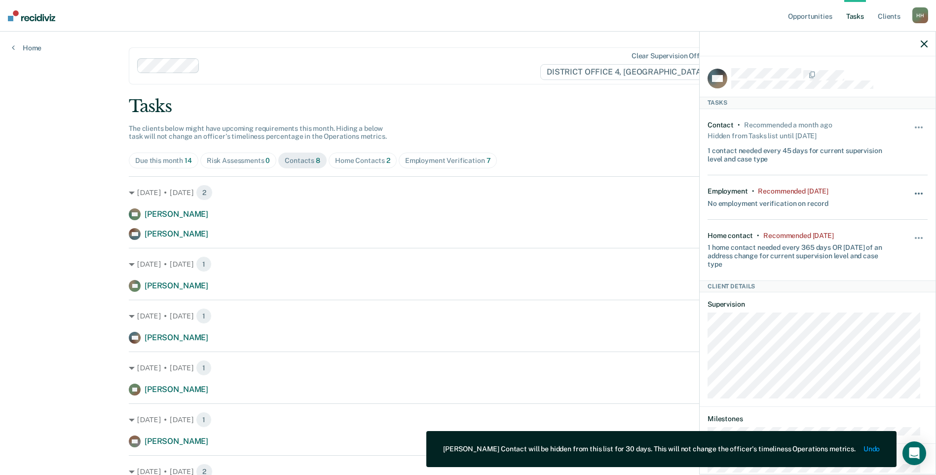
click at [912, 190] on button "button" at bounding box center [919, 198] width 17 height 16
click at [877, 253] on button "30 days" at bounding box center [892, 257] width 71 height 16
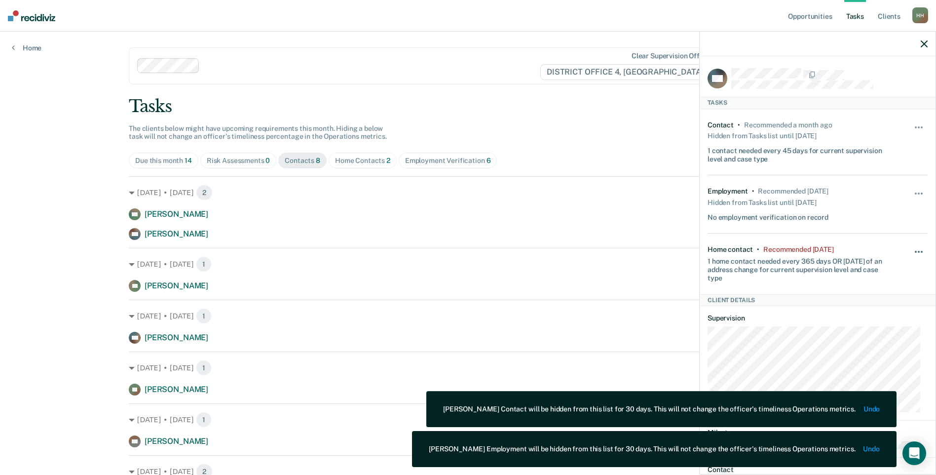
click at [911, 252] on button "button" at bounding box center [919, 257] width 17 height 16
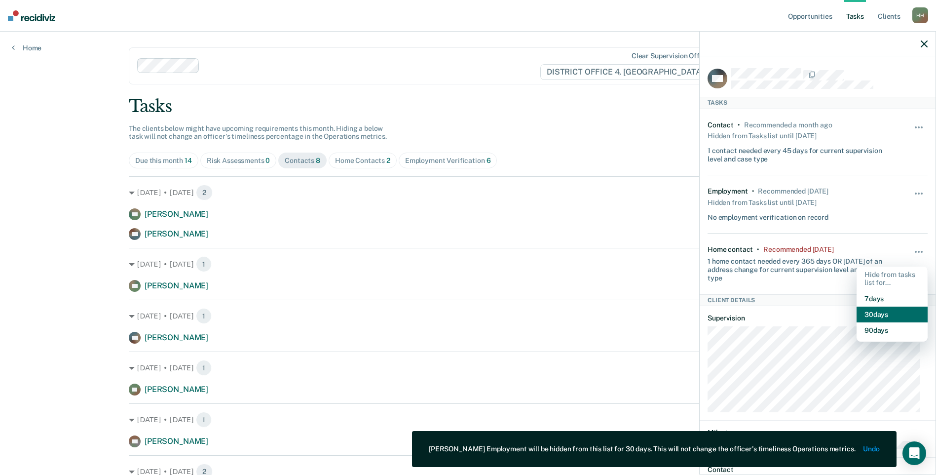
click at [897, 315] on button "30 days" at bounding box center [892, 314] width 71 height 16
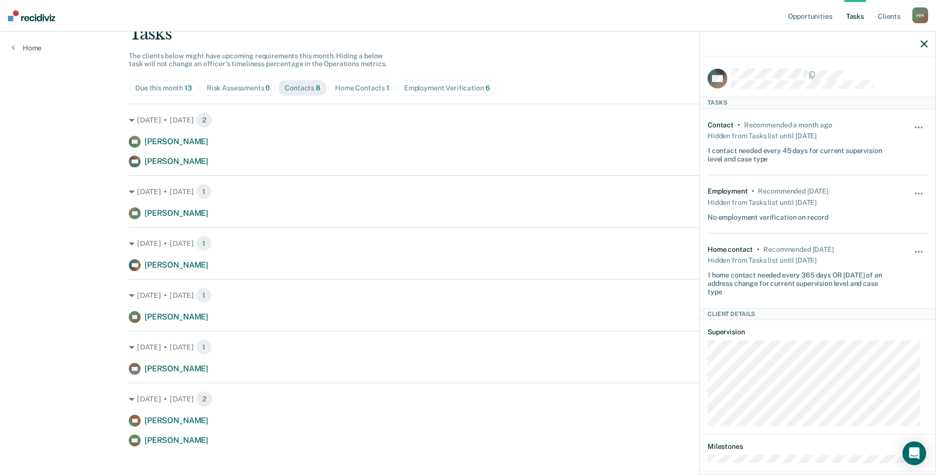
scroll to position [83, 0]
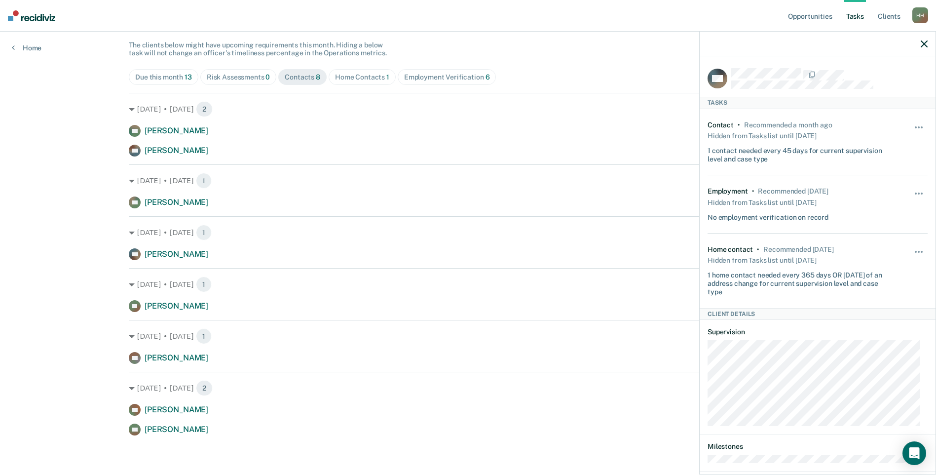
click at [373, 74] on div "Home Contacts 1" at bounding box center [362, 77] width 54 height 8
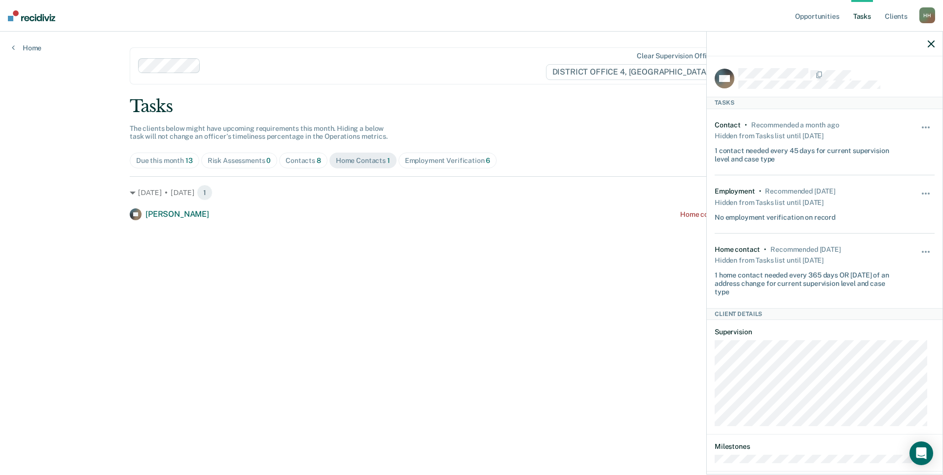
click at [450, 160] on div "Employment Verification 6" at bounding box center [448, 160] width 86 height 8
